Goal: Transaction & Acquisition: Book appointment/travel/reservation

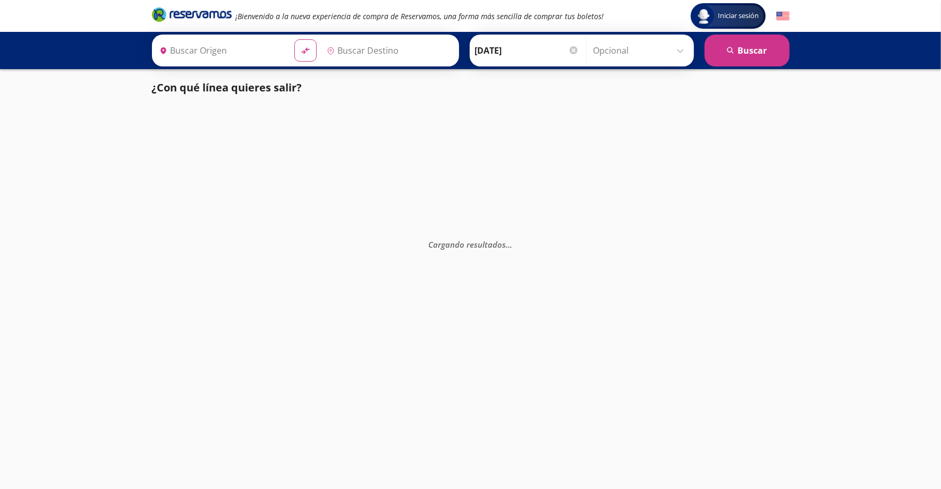
type input "[GEOGRAPHIC_DATA], [GEOGRAPHIC_DATA]"
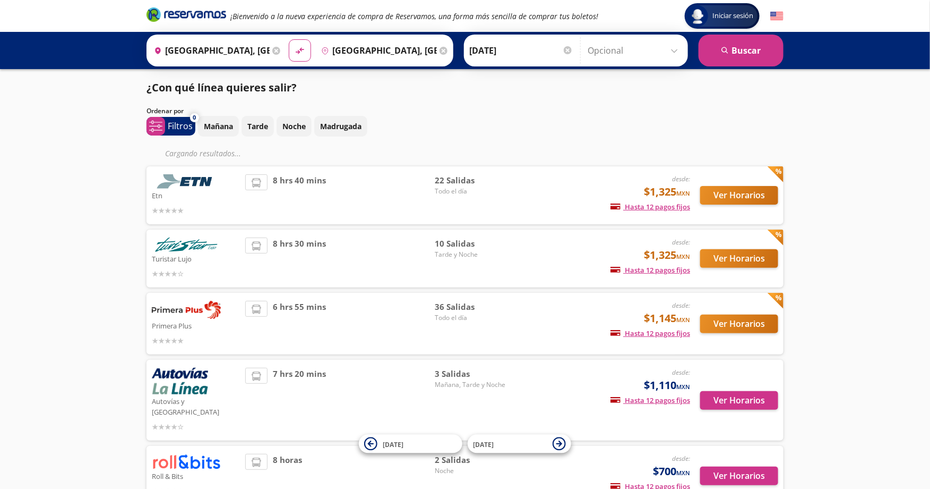
click at [531, 191] on div "desde: $1,325 MXN Hasta 12 pagos fijos Pagos fijos en compras mayores a $30 MXN…" at bounding box center [603, 195] width 176 height 42
click at [751, 197] on button "Ver Horarios" at bounding box center [739, 195] width 78 height 19
click at [720, 192] on button "Ver Horarios" at bounding box center [739, 195] width 78 height 19
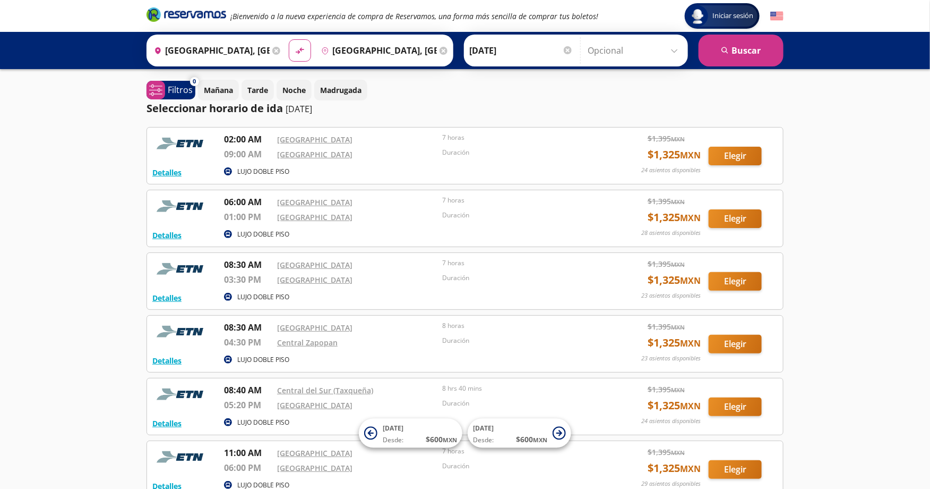
click at [774, 14] on img at bounding box center [777, 16] width 13 height 13
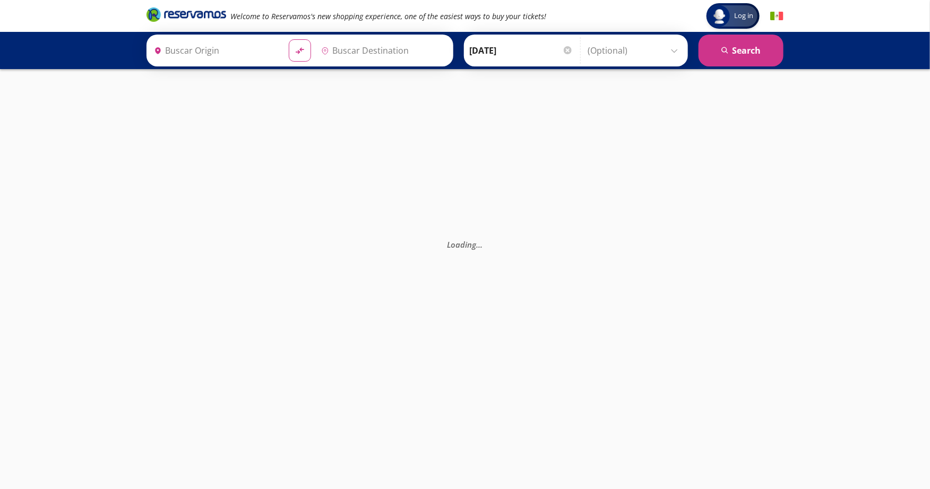
type input "[GEOGRAPHIC_DATA], [GEOGRAPHIC_DATA]"
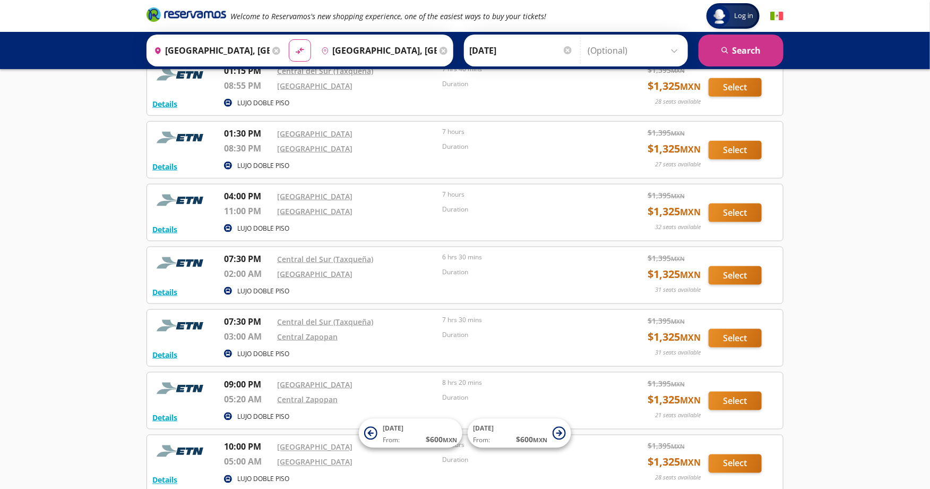
scroll to position [797, 0]
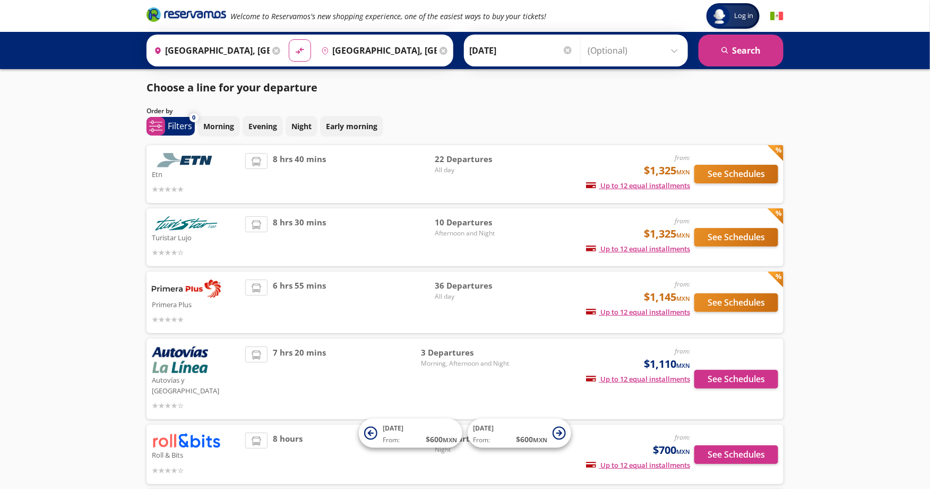
click at [156, 232] on p "Turistar Lujo" at bounding box center [196, 236] width 88 height 13
click at [742, 237] on button "See Schedules" at bounding box center [737, 237] width 84 height 19
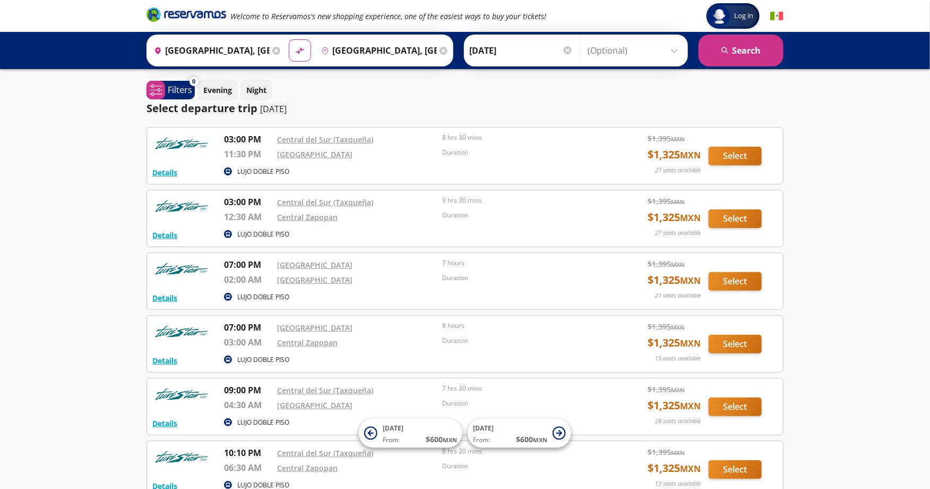
click at [201, 13] on icon "Brand Logo" at bounding box center [187, 14] width 80 height 16
click at [740, 216] on button "Select" at bounding box center [735, 218] width 53 height 19
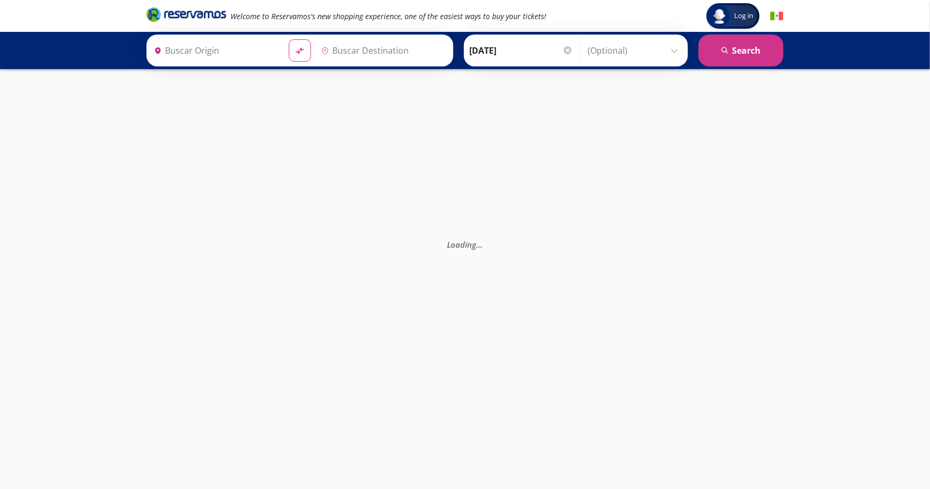
type input "[GEOGRAPHIC_DATA], [GEOGRAPHIC_DATA]"
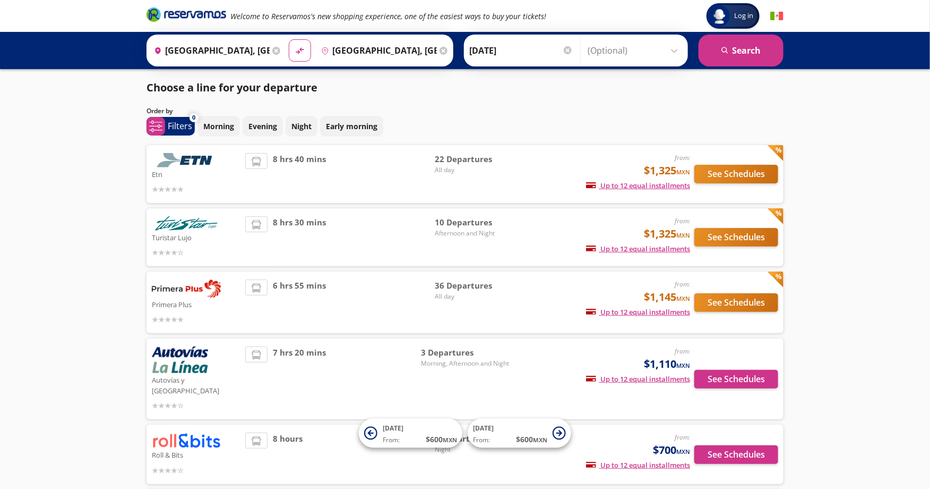
click at [337, 175] on div "8 hrs 40 mins" at bounding box center [340, 174] width 190 height 42
click at [731, 172] on button "See Schedules" at bounding box center [737, 174] width 84 height 19
click at [732, 170] on button "See Schedules" at bounding box center [737, 174] width 84 height 19
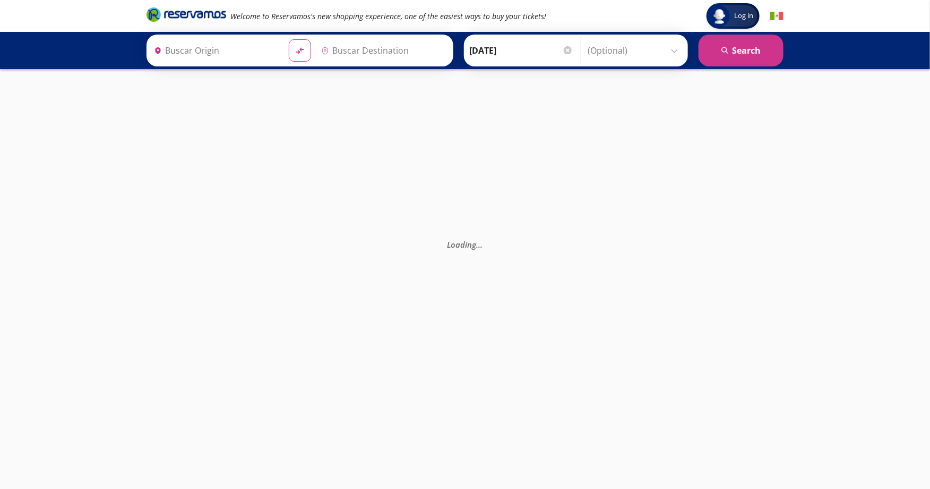
type input "[GEOGRAPHIC_DATA], [GEOGRAPHIC_DATA]"
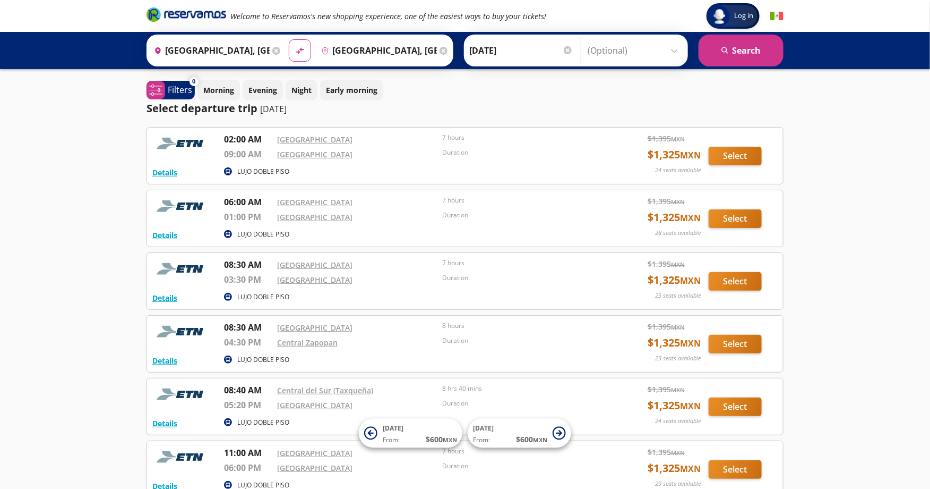
click at [186, 12] on icon "Brand Logo" at bounding box center [187, 14] width 80 height 16
